Goal: Task Accomplishment & Management: Manage account settings

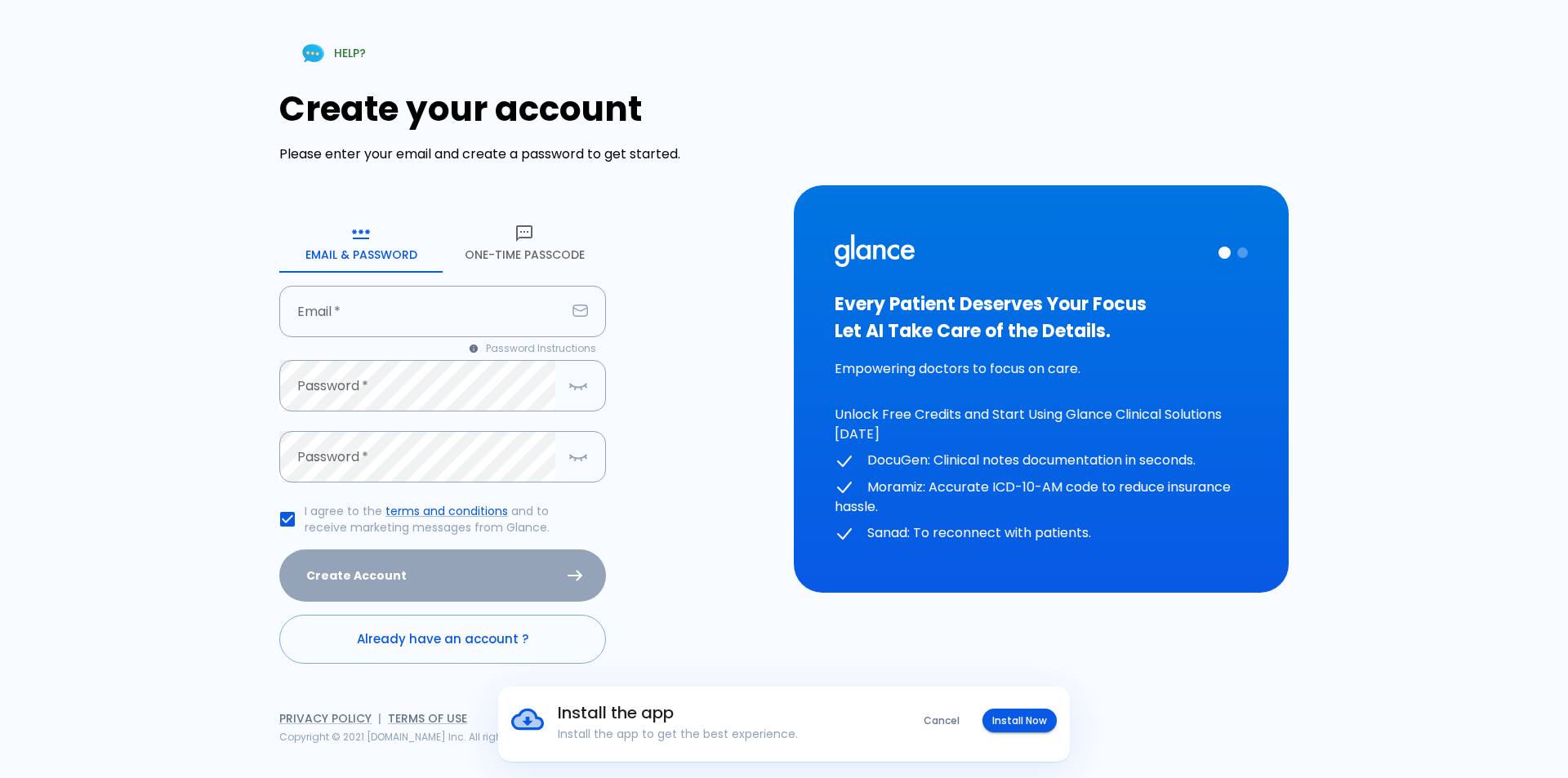
click at [528, 241] on icon "button" at bounding box center [524, 233] width 19 height 19
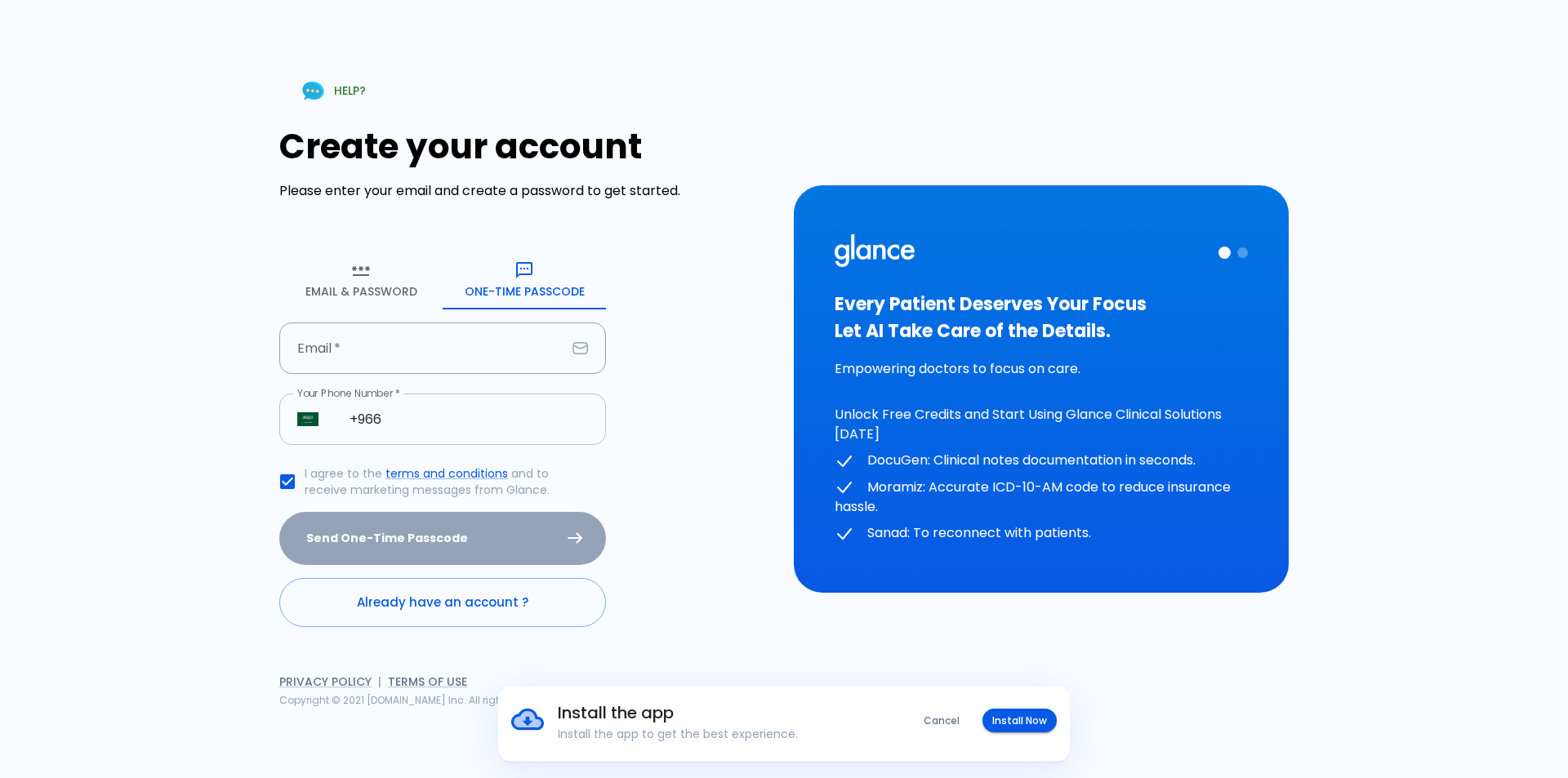
click at [455, 419] on input "+966" at bounding box center [468, 420] width 274 height 51
type input "[PHONE_NUMBER]"
click at [400, 541] on div "Send One-Time Passcode" at bounding box center [443, 539] width 327 height 53
click at [411, 353] on input "Email   *" at bounding box center [422, 348] width 287 height 51
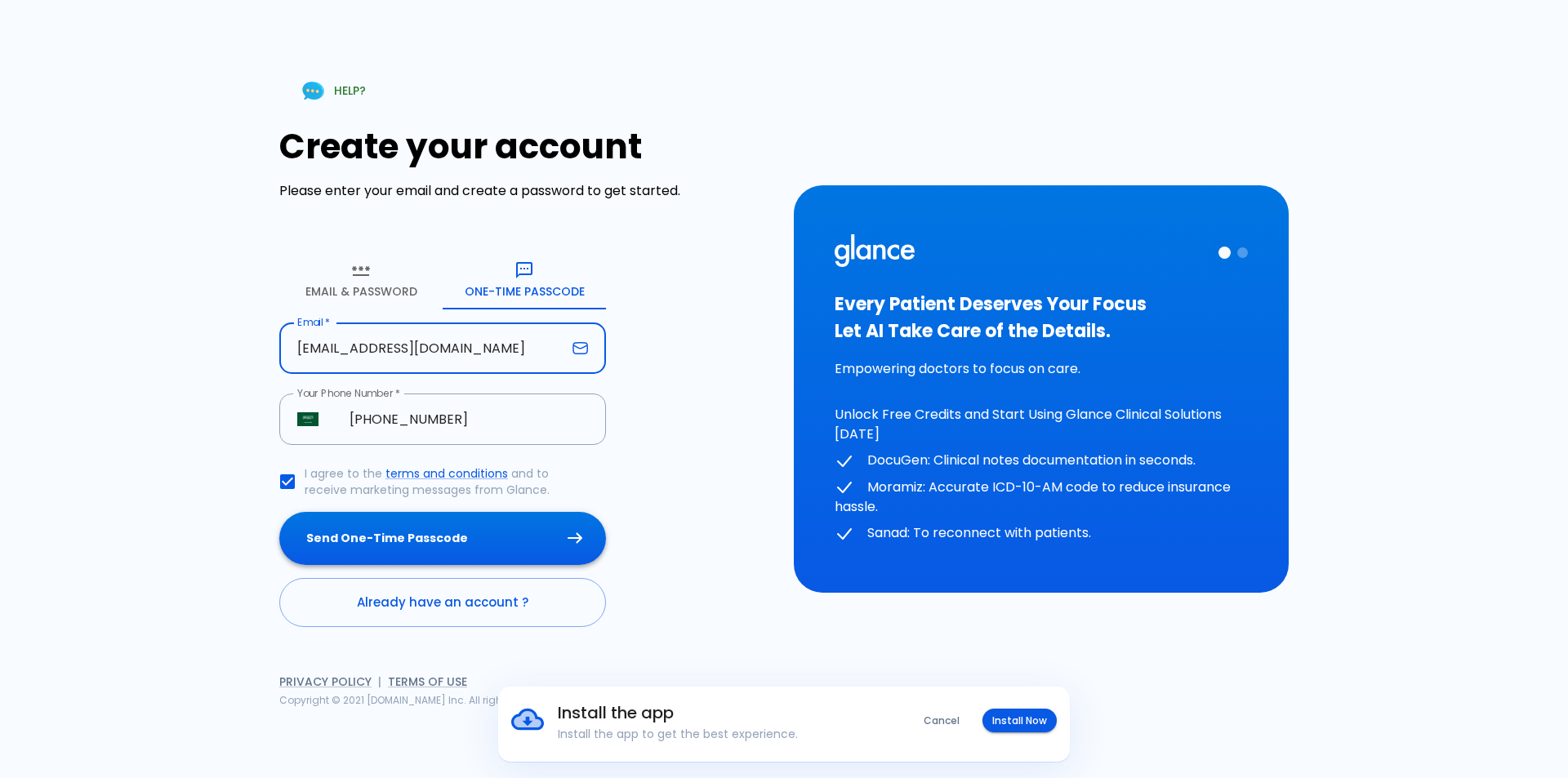
type input "[EMAIL_ADDRESS][DOMAIN_NAME]"
click at [457, 540] on button "Send One-Time Passcode" at bounding box center [443, 539] width 327 height 53
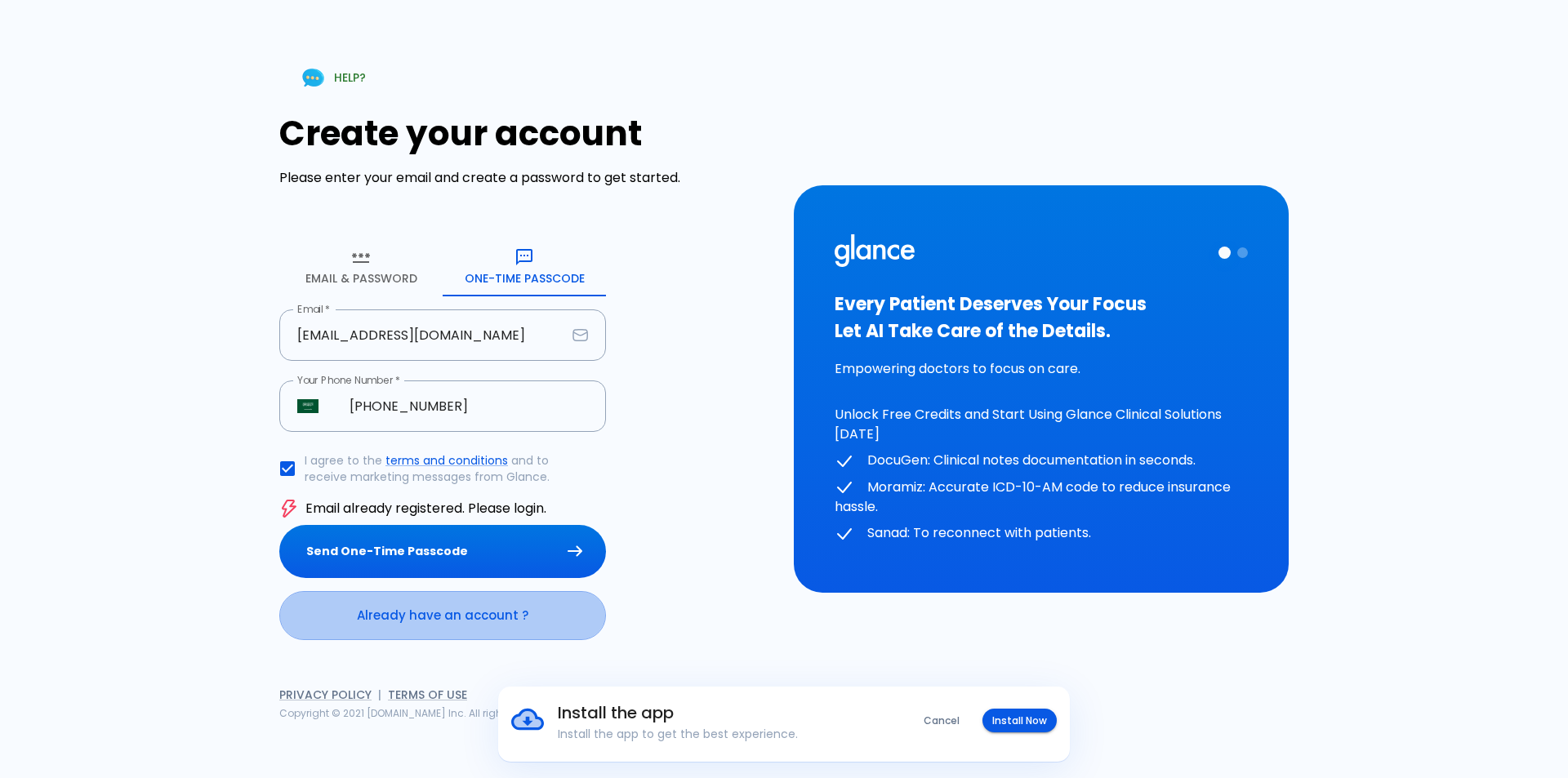
click at [470, 618] on link "Already have an account ?" at bounding box center [443, 615] width 327 height 49
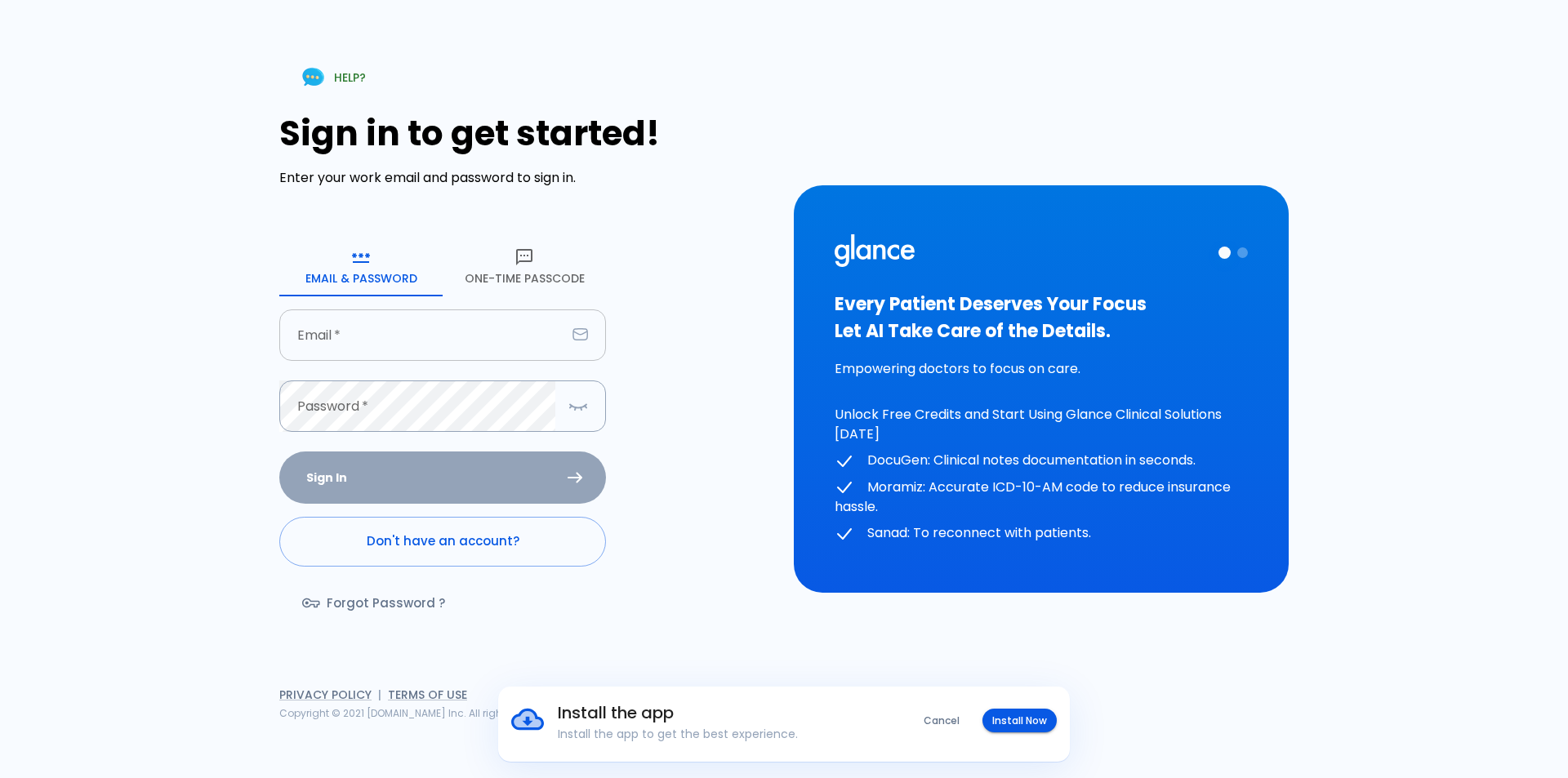
click at [424, 349] on input "Email   *" at bounding box center [422, 335] width 287 height 51
click at [543, 277] on button "One-Time Passcode" at bounding box center [524, 267] width 163 height 59
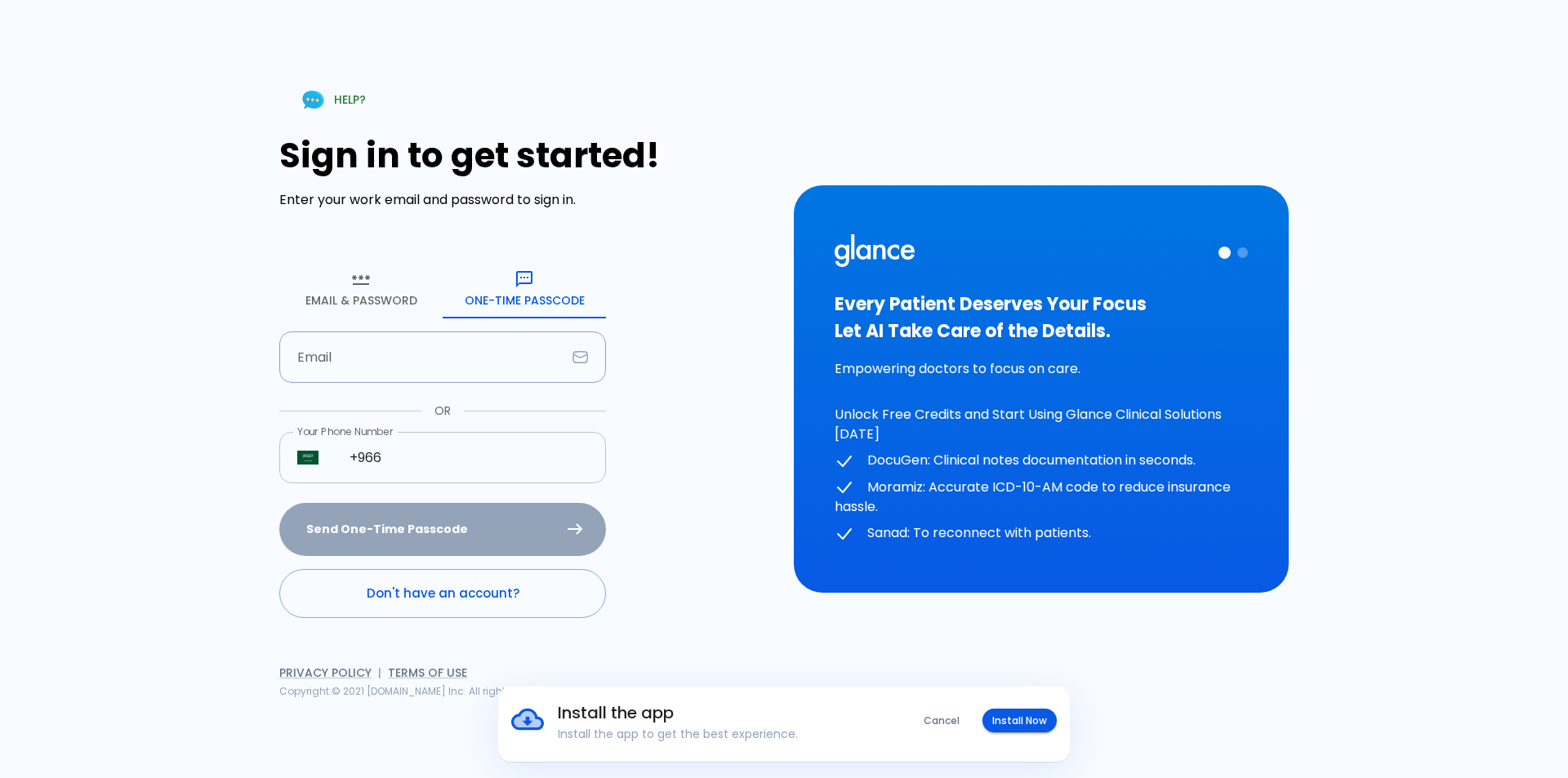
click at [417, 457] on input "+966" at bounding box center [468, 458] width 274 height 51
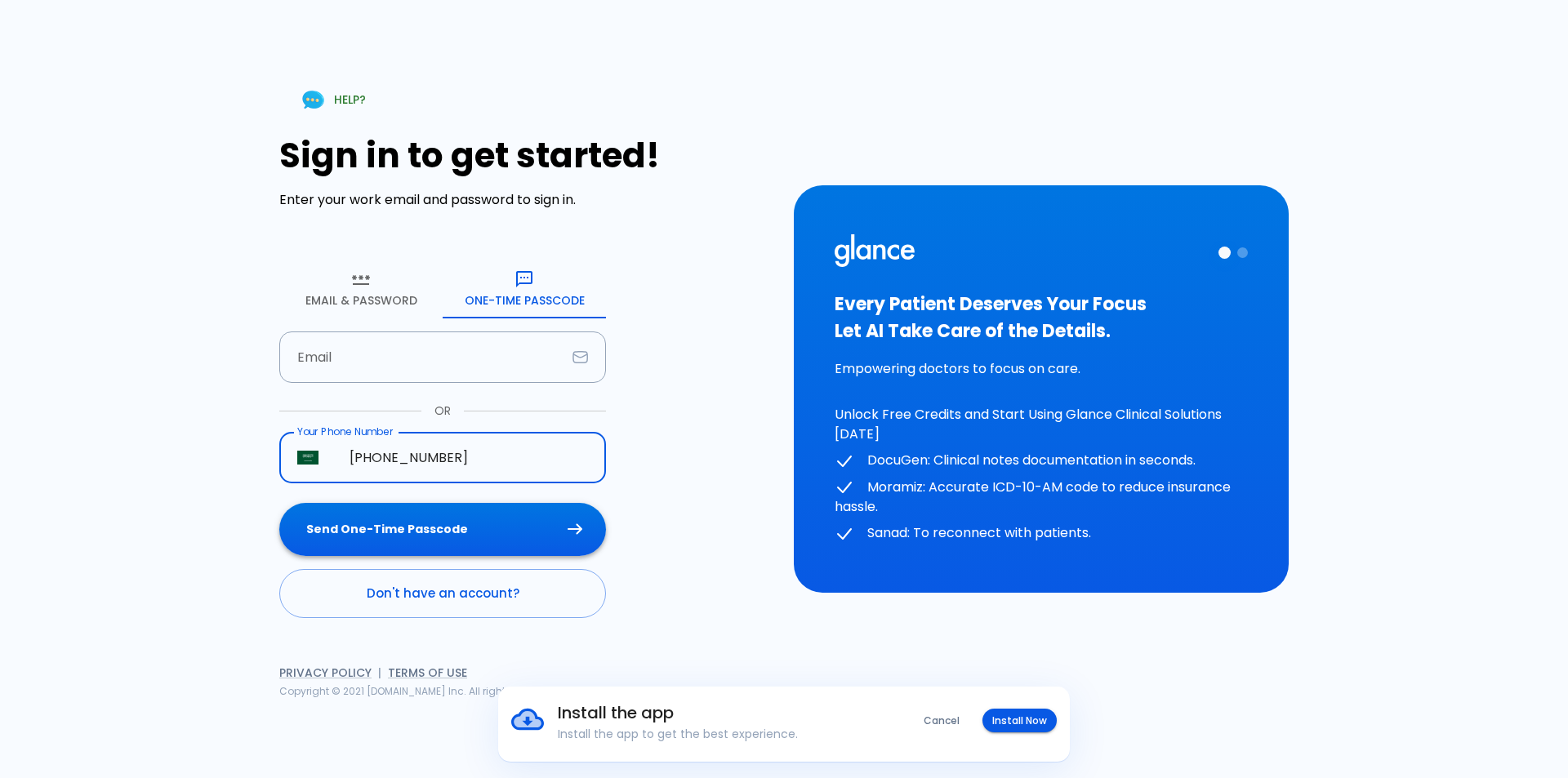
type input "[PHONE_NUMBER]"
click at [475, 532] on button "Send One-Time Passcode" at bounding box center [443, 530] width 327 height 53
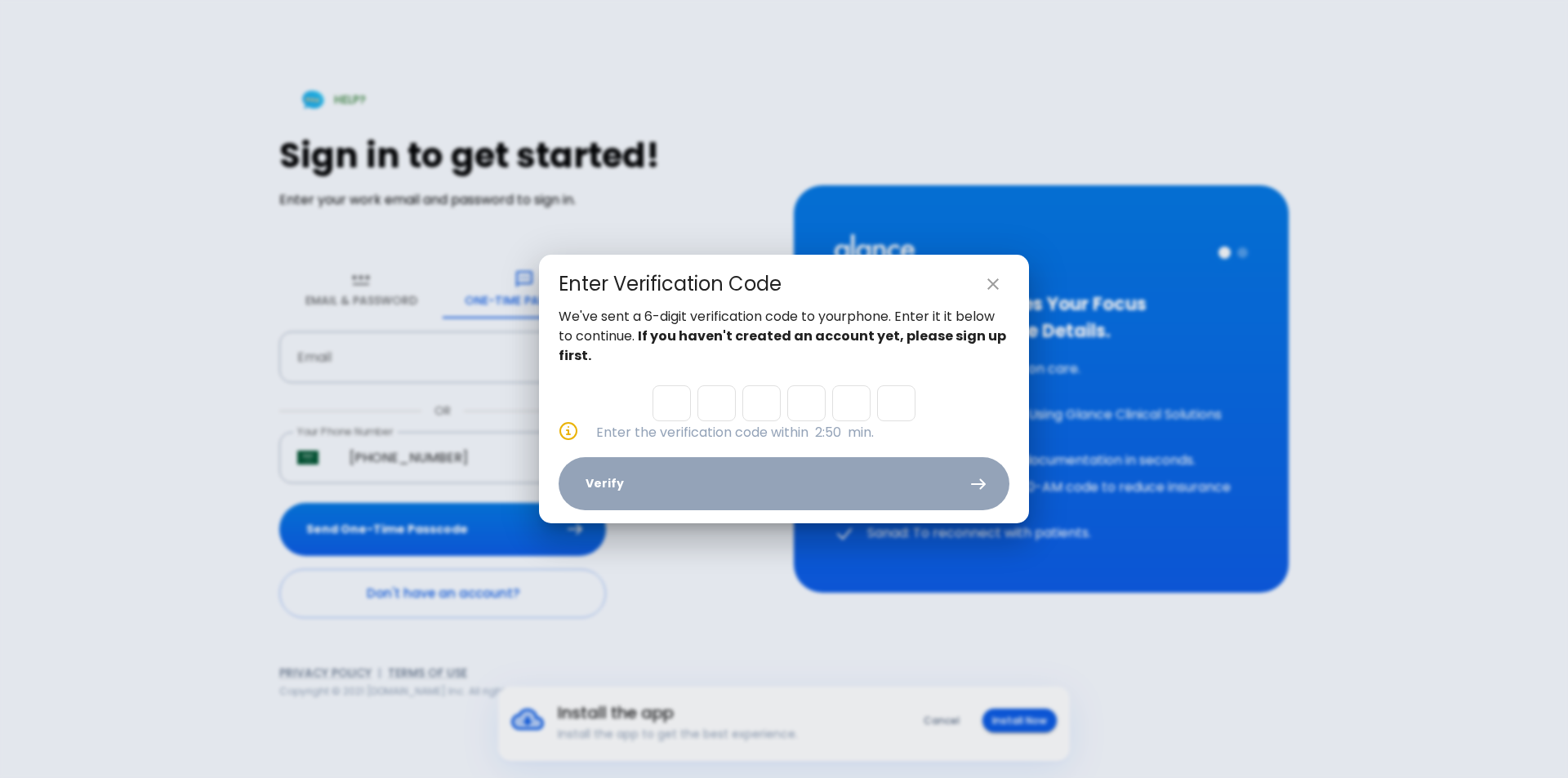
type input "5"
type input "3"
type input "2"
type input "5"
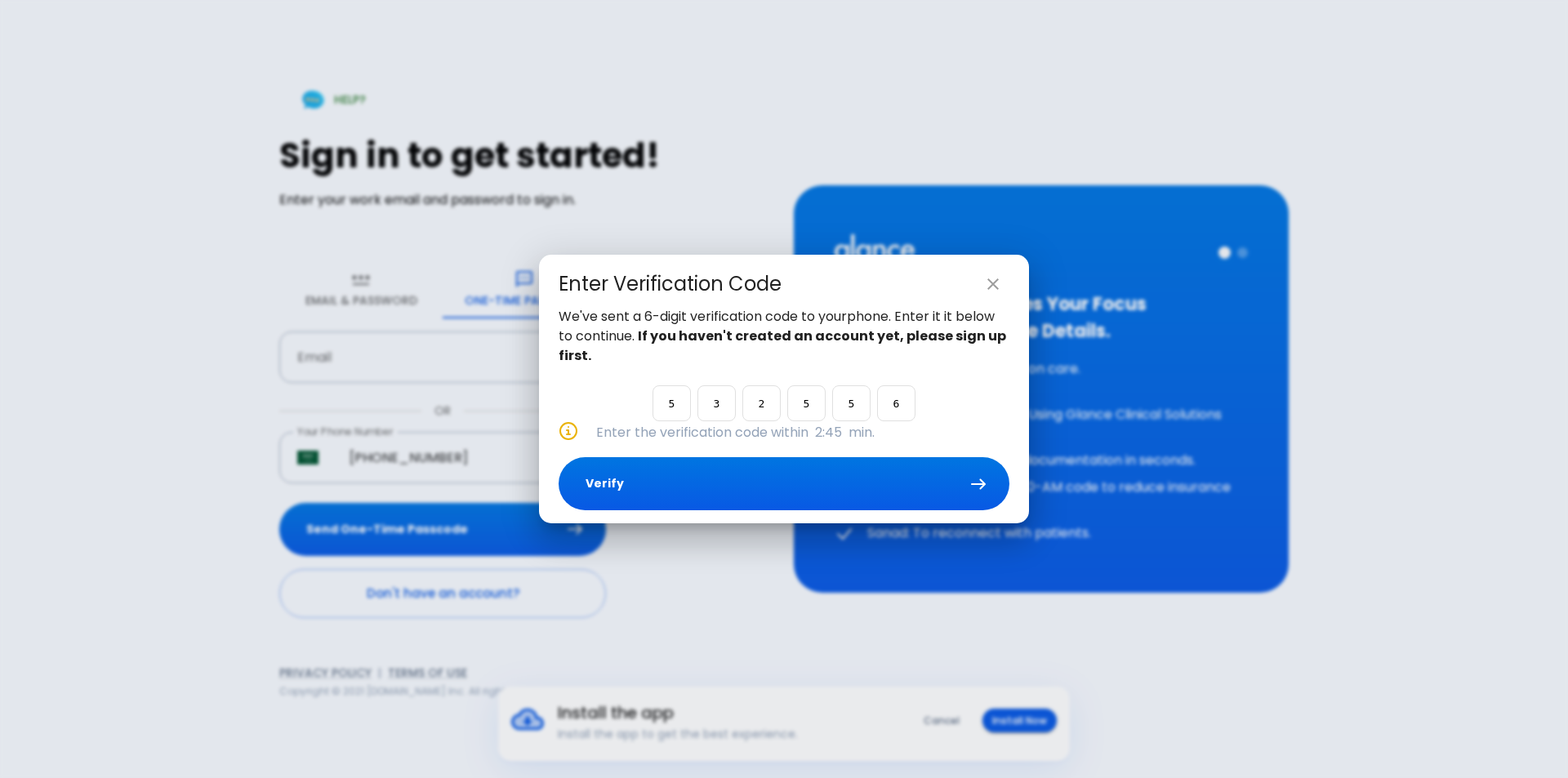
type input "6"
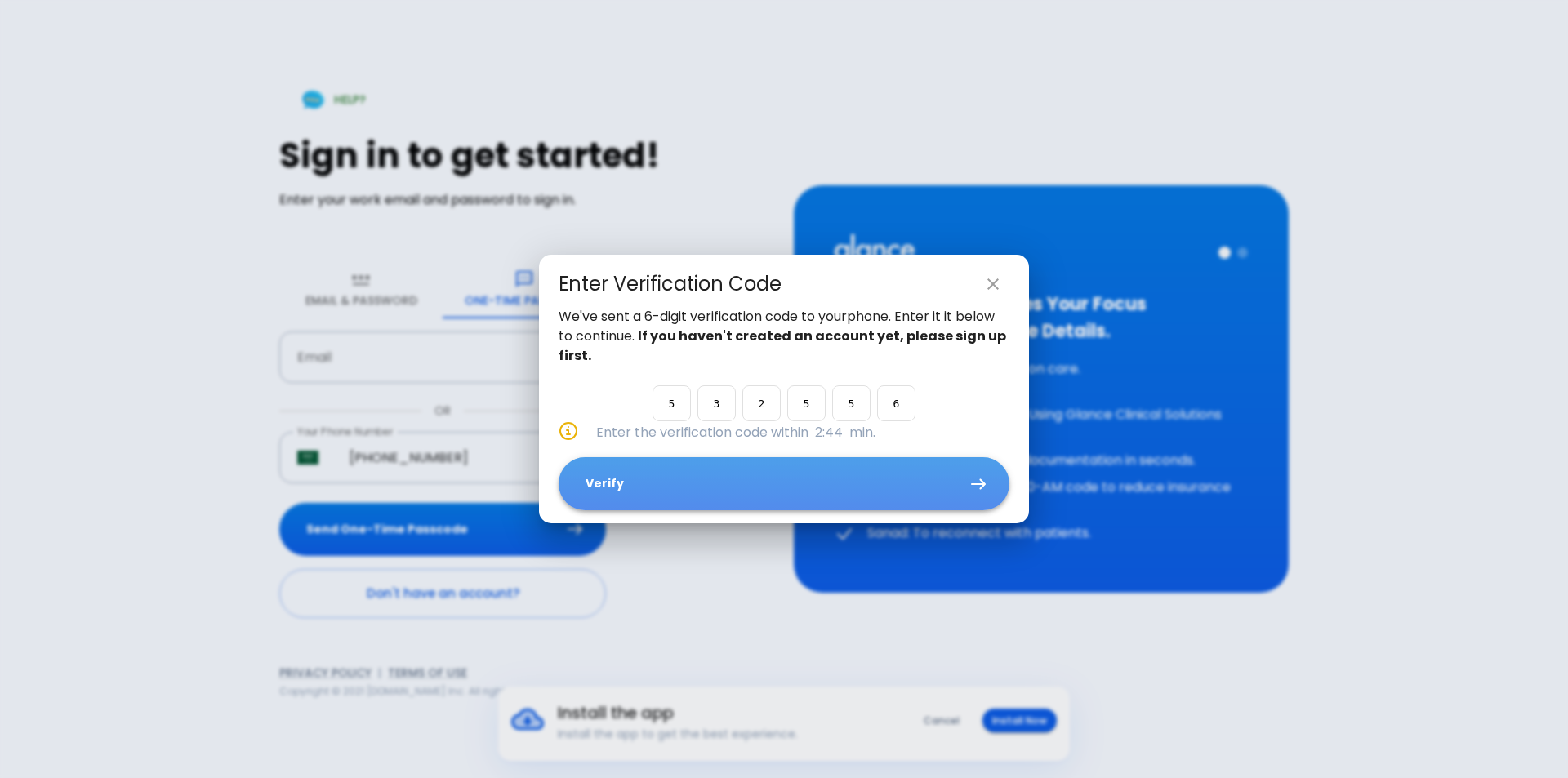
click at [650, 481] on button "Verify" at bounding box center [784, 484] width 451 height 53
